Goal: Find specific page/section: Find specific page/section

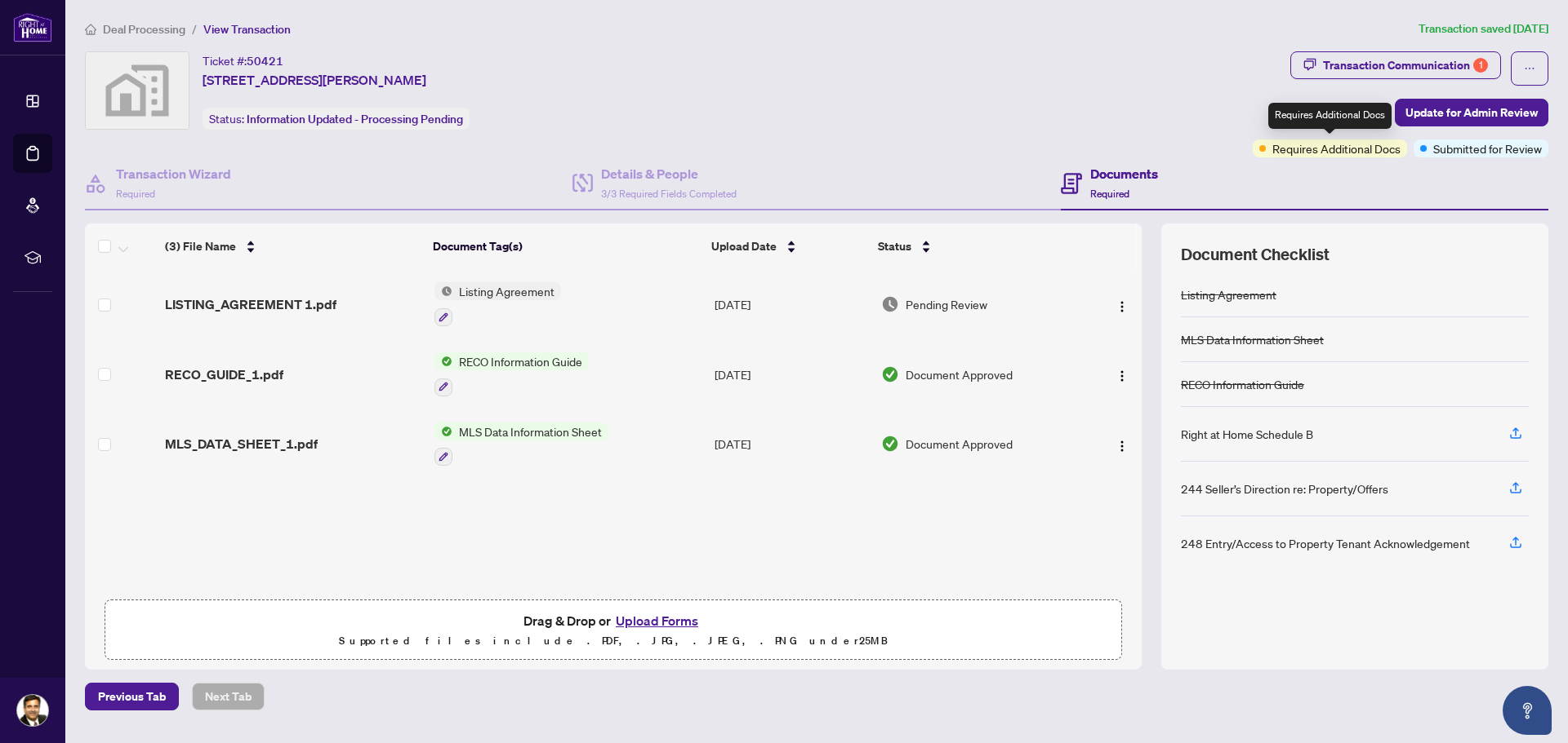
click at [1297, 155] on span "Requires Additional Docs" at bounding box center [1336, 148] width 128 height 18
click at [1301, 150] on span "Requires Additional Docs" at bounding box center [1336, 148] width 128 height 18
click at [517, 294] on span "Listing Agreement" at bounding box center [506, 290] width 108 height 18
click at [510, 377] on span "Listing Agreement" at bounding box center [477, 372] width 108 height 18
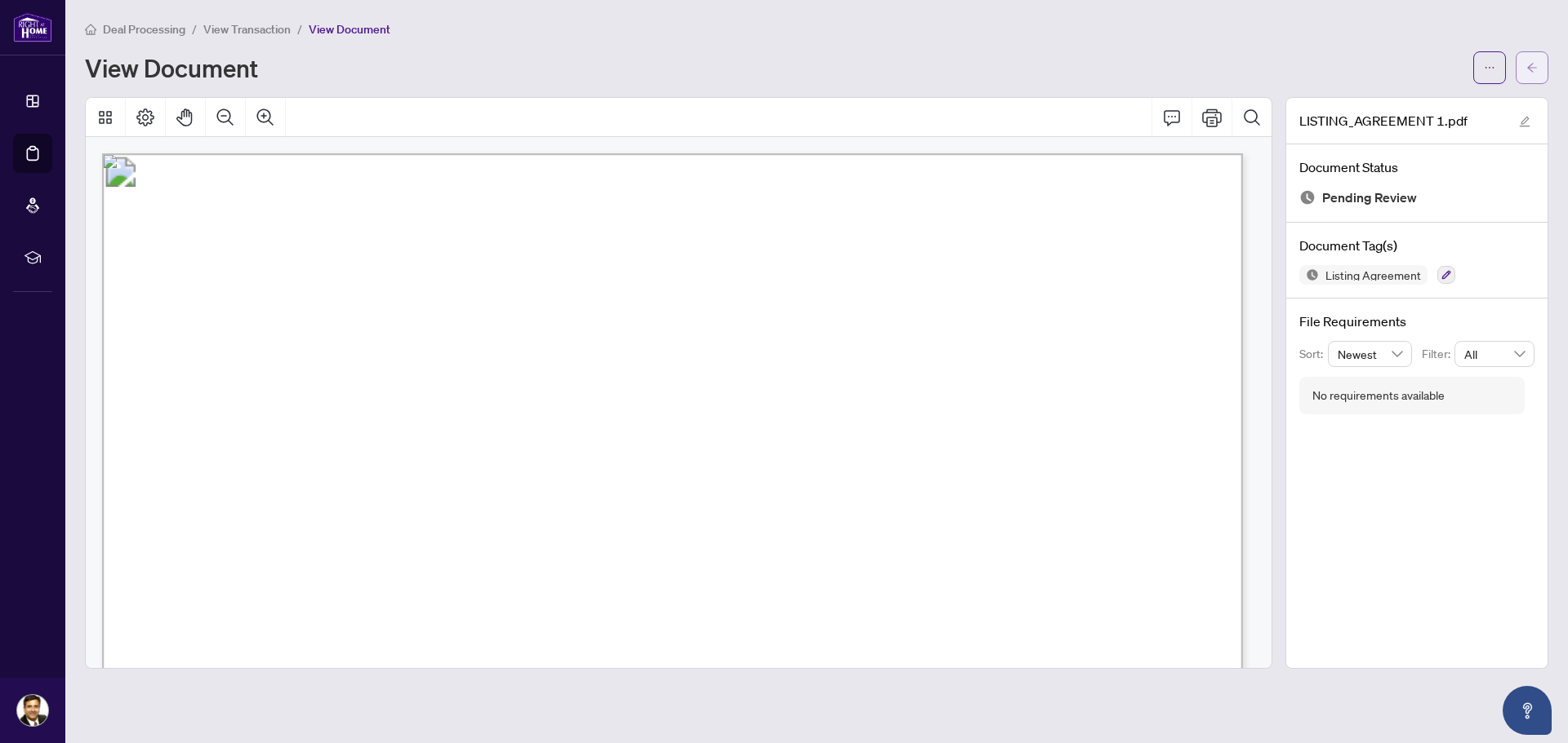
click at [1527, 73] on icon "arrow-left" at bounding box center [1531, 68] width 11 height 11
